Goal: Task Accomplishment & Management: Manage account settings

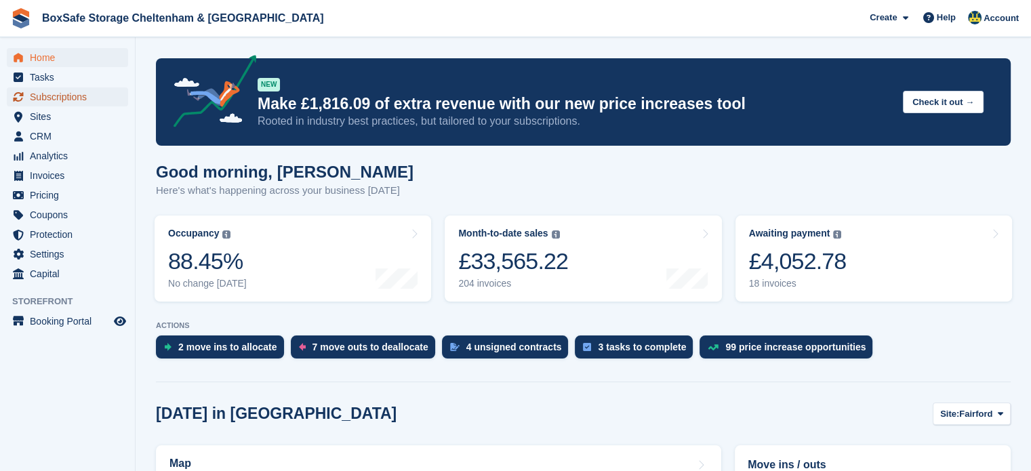
click at [67, 100] on span "Subscriptions" at bounding box center [70, 96] width 81 height 19
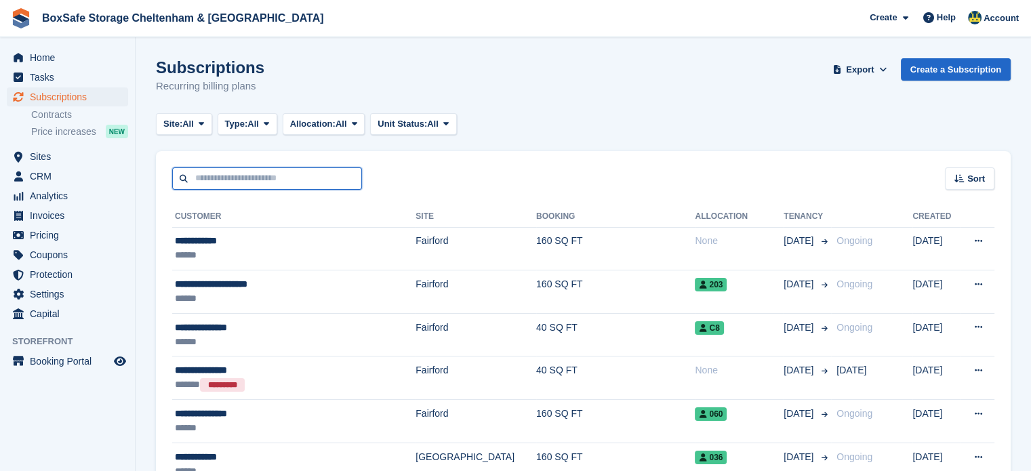
click at [277, 180] on input "text" at bounding box center [267, 178] width 190 height 22
type input "*****"
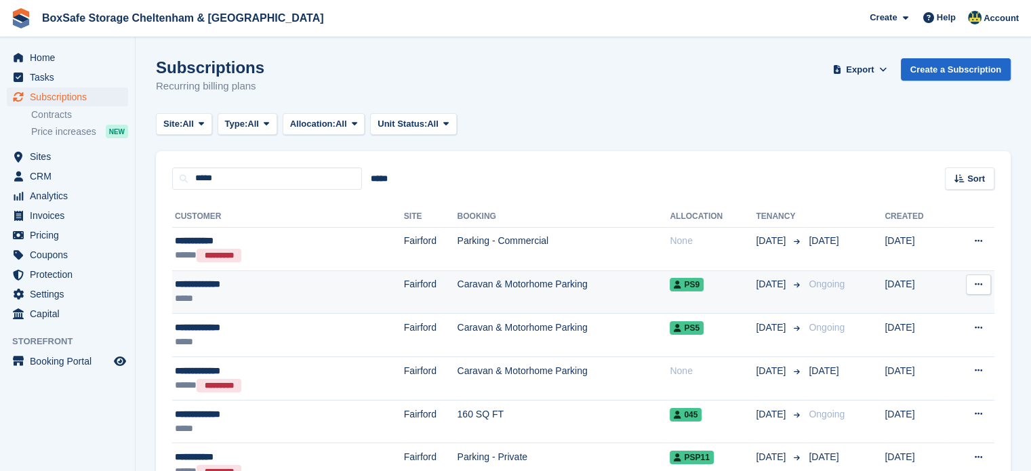
click at [457, 289] on td "Caravan & Motorhome Parking" at bounding box center [563, 291] width 213 height 43
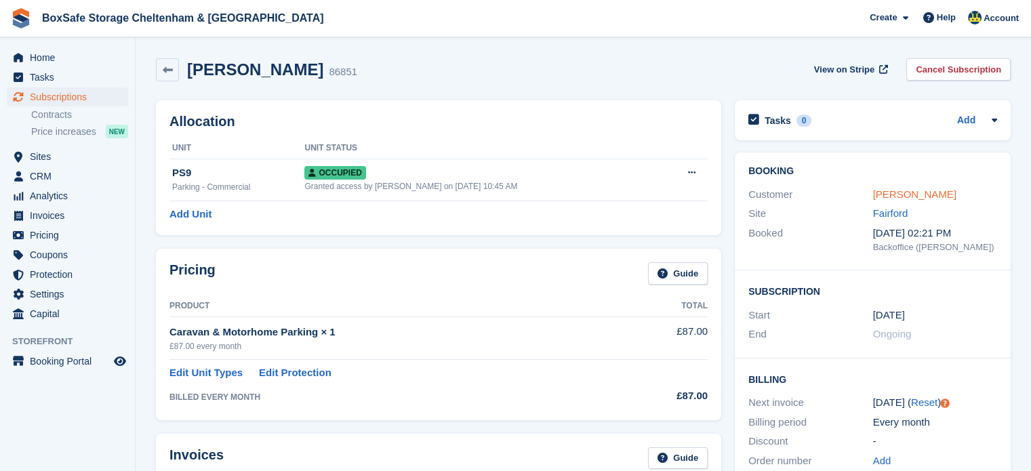
click at [902, 200] on link "James Roberts" at bounding box center [914, 194] width 83 height 12
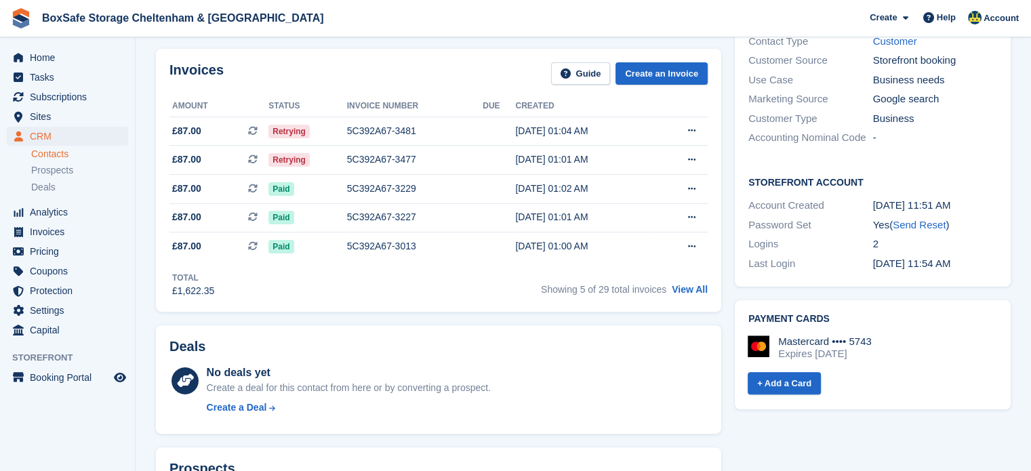
scroll to position [301, 0]
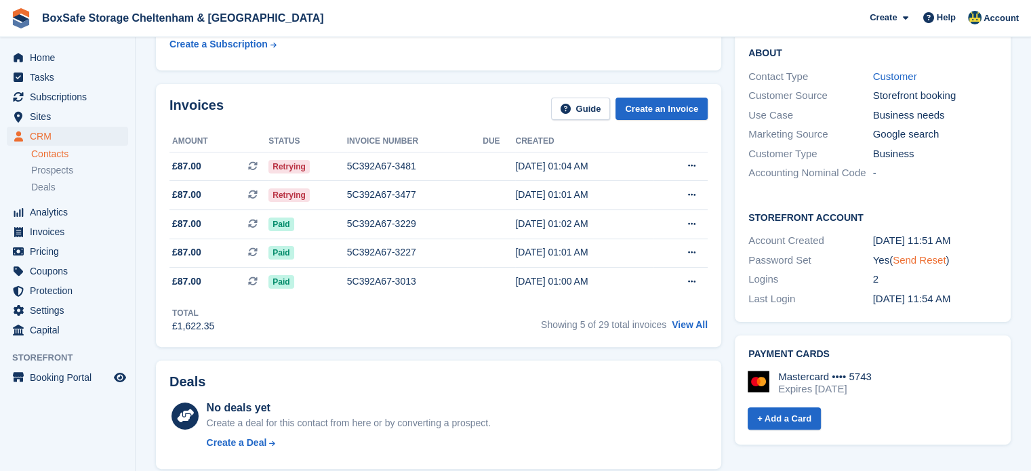
click at [912, 254] on link "Send Reset" at bounding box center [919, 260] width 53 height 12
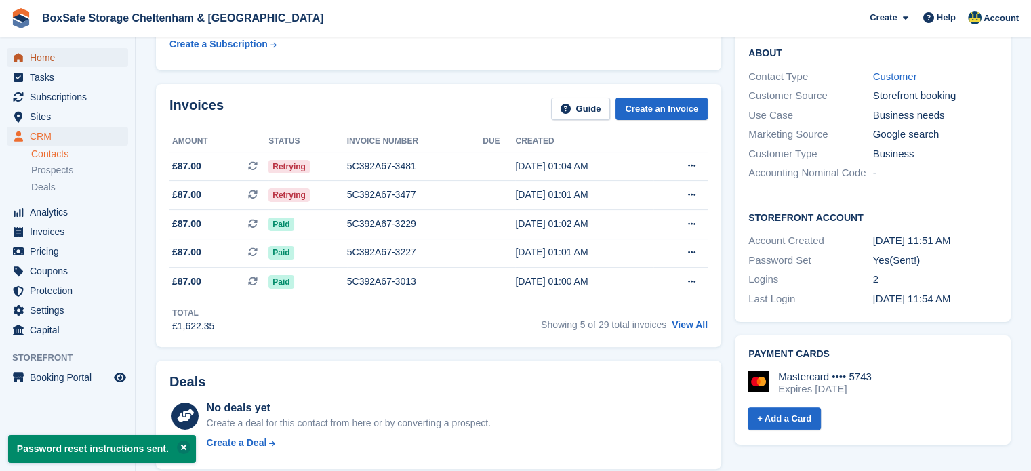
click at [86, 58] on span "Home" at bounding box center [70, 57] width 81 height 19
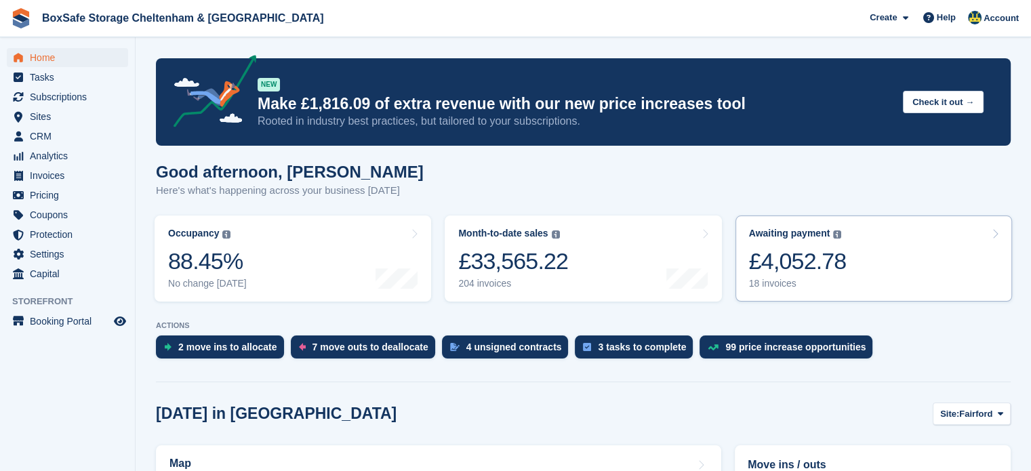
click at [898, 254] on link "Awaiting payment The total outstanding balance on all open invoices. £4,052.78 …" at bounding box center [873, 259] width 277 height 86
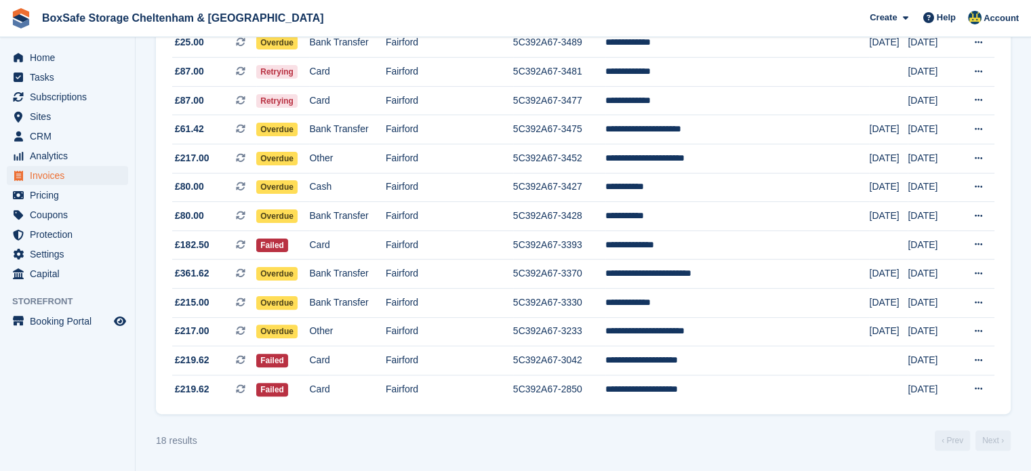
scroll to position [345, 0]
click at [693, 241] on td "**********" at bounding box center [737, 244] width 264 height 29
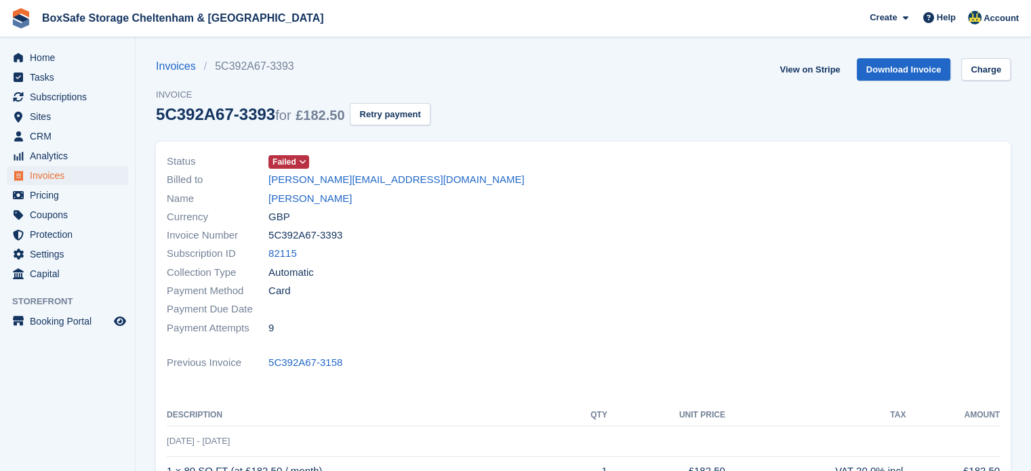
scroll to position [295, 0]
